Goal: Navigation & Orientation: Find specific page/section

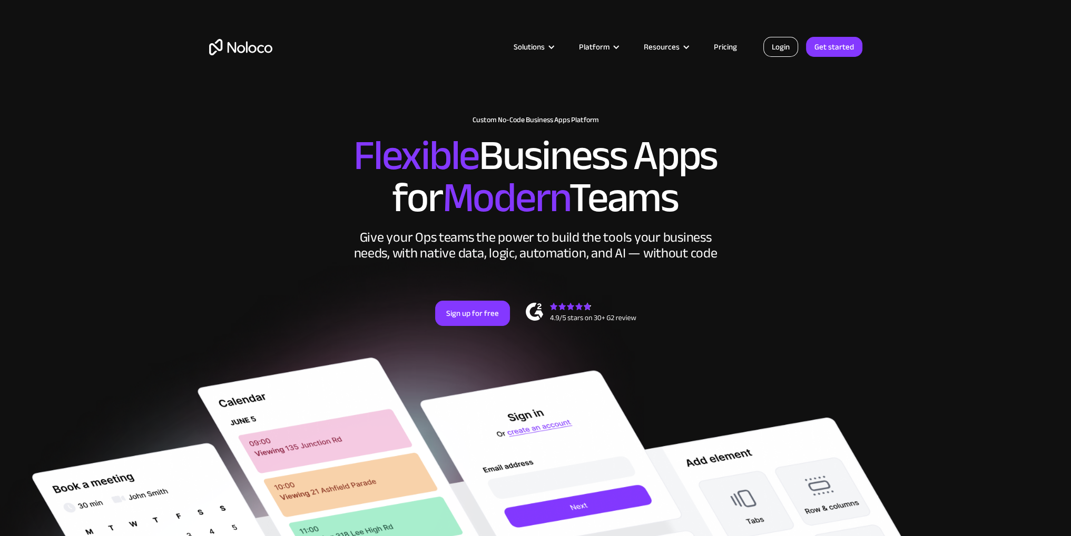
click at [786, 50] on link "Login" at bounding box center [780, 47] width 35 height 20
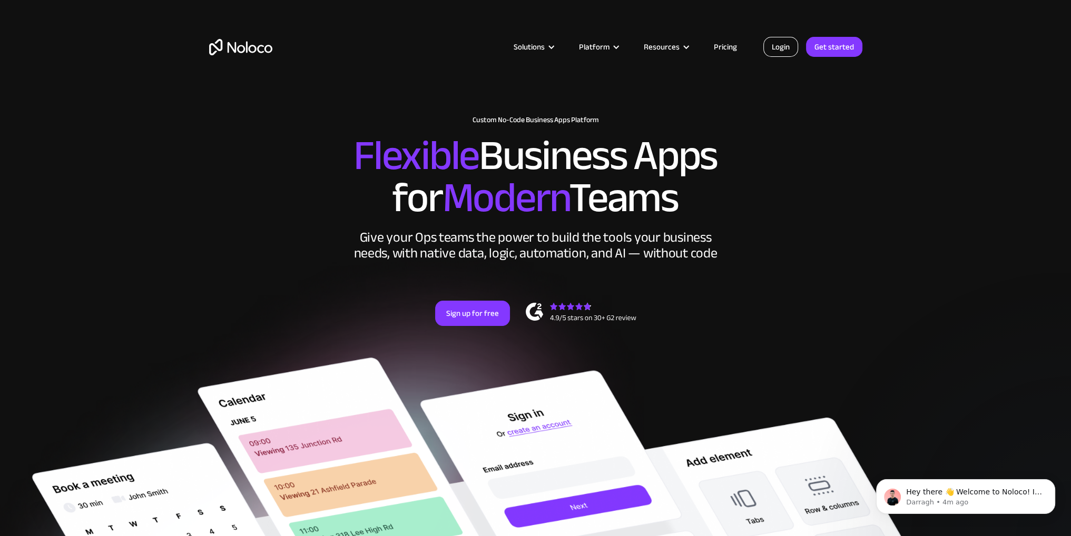
click at [786, 51] on link "Login" at bounding box center [780, 47] width 35 height 20
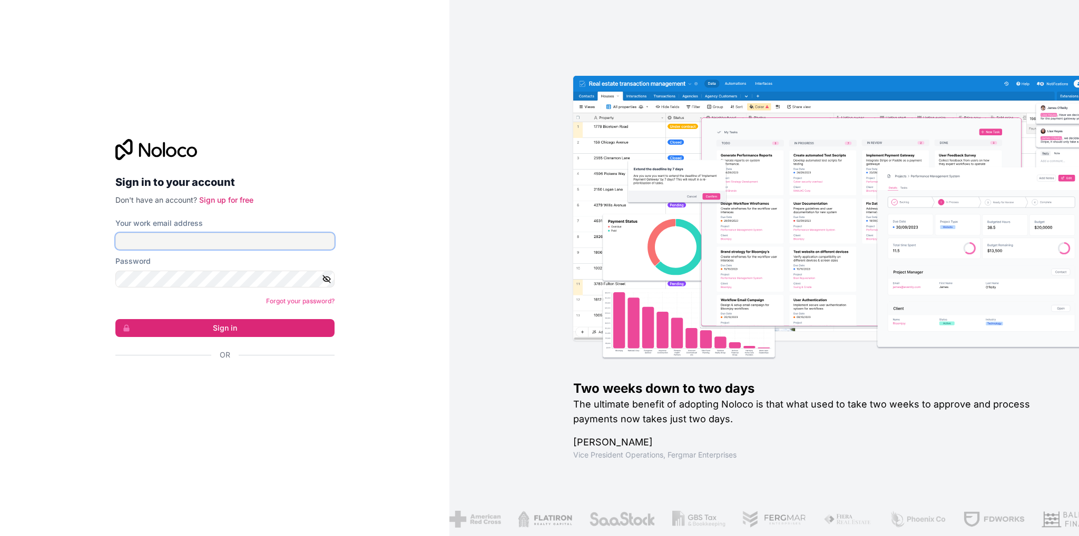
drag, startPoint x: 206, startPoint y: 247, endPoint x: 210, endPoint y: 252, distance: 6.7
click at [205, 246] on input "Your work email address" at bounding box center [224, 241] width 219 height 17
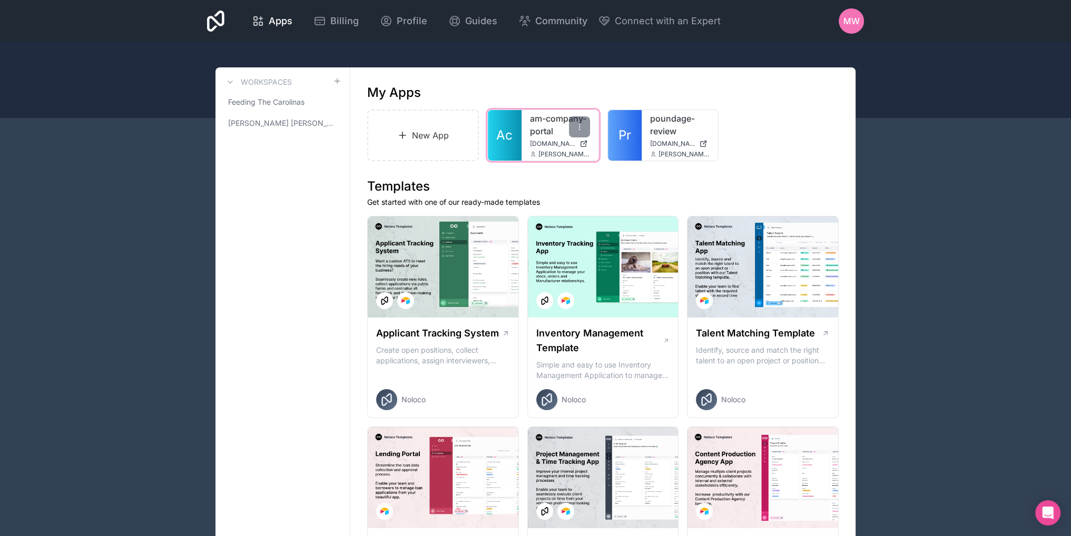
click at [547, 134] on link "am-company-portal" at bounding box center [560, 124] width 60 height 25
click at [578, 130] on icon at bounding box center [579, 127] width 8 height 8
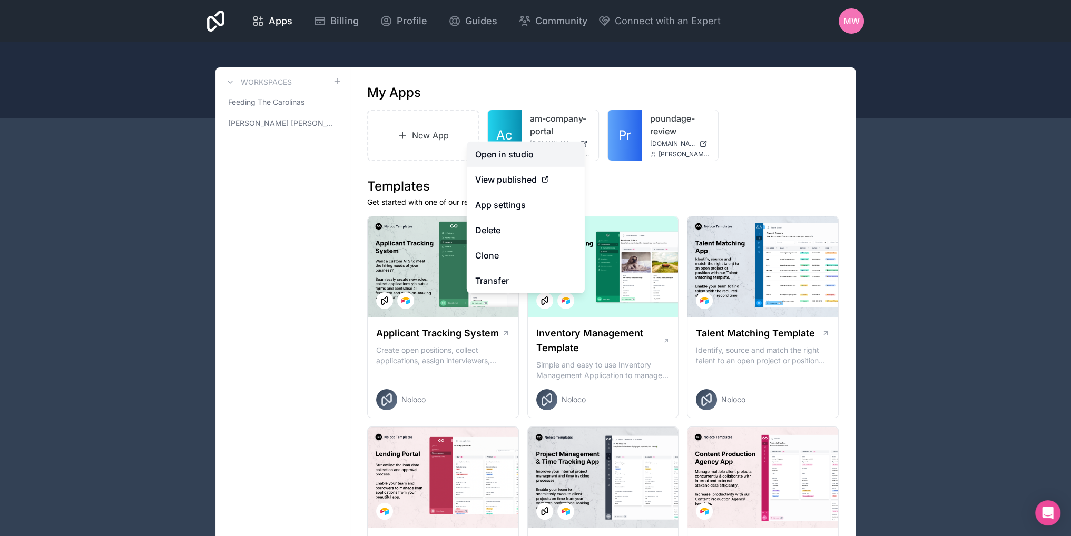
click at [510, 153] on link "Open in studio" at bounding box center [526, 154] width 118 height 25
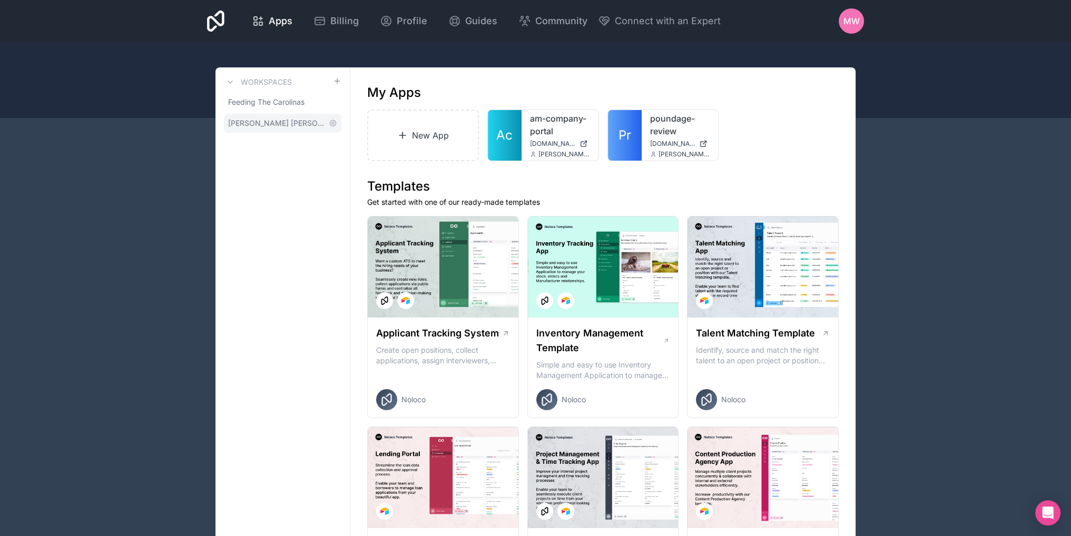
click at [281, 121] on span "Armstrong Mcguire" at bounding box center [276, 123] width 96 height 11
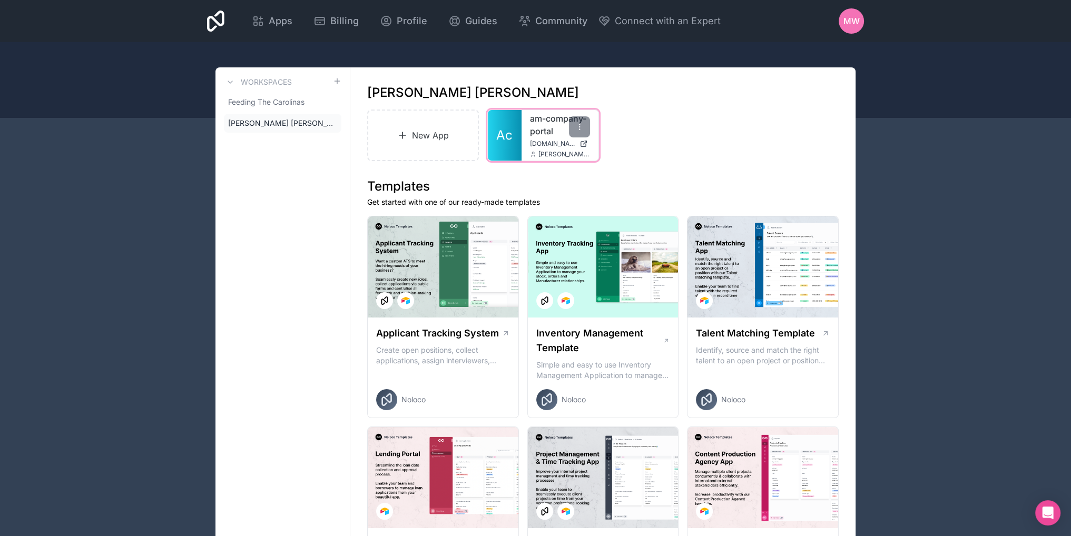
click at [584, 144] on icon at bounding box center [583, 144] width 8 height 8
click at [519, 127] on link "Ac" at bounding box center [505, 135] width 34 height 51
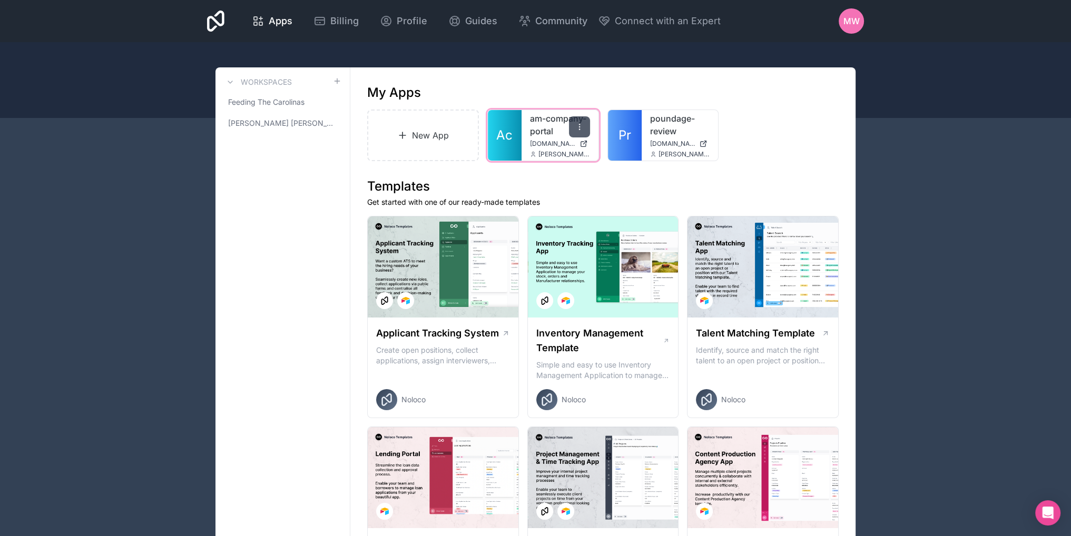
click at [586, 125] on div at bounding box center [579, 126] width 21 height 21
click at [575, 128] on icon at bounding box center [579, 127] width 8 height 8
click at [518, 118] on link "Ac" at bounding box center [505, 135] width 34 height 51
